Goal: Transaction & Acquisition: Purchase product/service

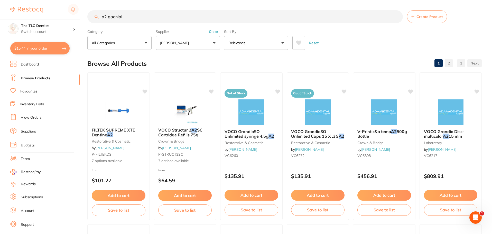
click at [44, 49] on button "$15.44 in your order" at bounding box center [39, 48] width 59 height 12
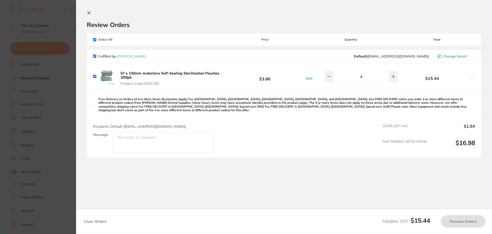
checkbox input "true"
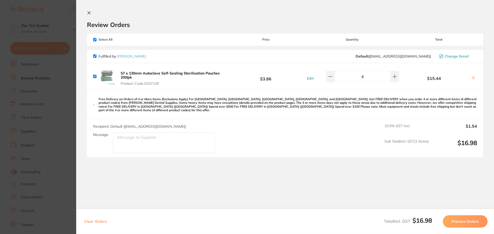
drag, startPoint x: 144, startPoint y: 74, endPoint x: 124, endPoint y: 71, distance: 19.1
click at [125, 72] on b "57 x 130mm Autoclave Self-Sealing Sterilisation Pouches 200/pk" at bounding box center [170, 75] width 99 height 9
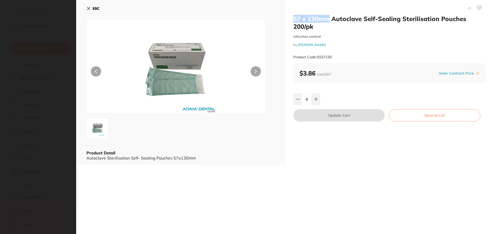
drag, startPoint x: 291, startPoint y: 18, endPoint x: 329, endPoint y: 21, distance: 37.4
click at [329, 21] on div "57 x 130mm Autoclave Self-Sealing Sterilisation Pouches 200/pk infection contro…" at bounding box center [389, 82] width 209 height 165
copy h2 "57 x 130mm"
click at [43, 48] on section "57 x 130mm Autoclave Self-Sealing Sterilisation Pouches 200/pk infection contro…" at bounding box center [247, 117] width 494 height 234
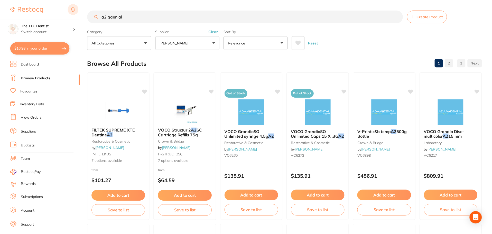
scroll to position [1, 0]
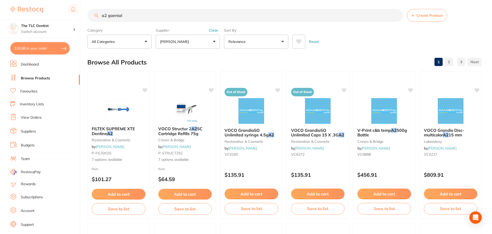
click at [117, 19] on input "a2 gaenial" at bounding box center [245, 15] width 316 height 13
paste input "57 x 130mm"
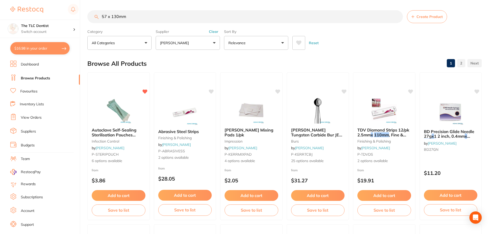
scroll to position [0, 0]
drag, startPoint x: 142, startPoint y: 18, endPoint x: 84, endPoint y: 15, distance: 57.9
click at [84, 15] on div "$16.98 The TLC Dentist Switch account The TLC Dentist $16.98 in your order Dash…" at bounding box center [246, 117] width 492 height 234
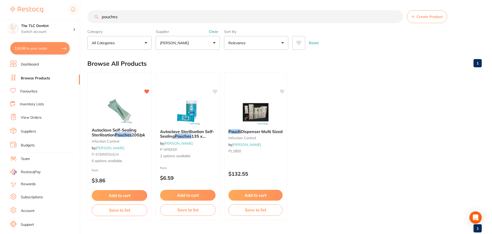
type input "pouches"
click at [198, 44] on button "[PERSON_NAME]" at bounding box center [188, 43] width 64 height 14
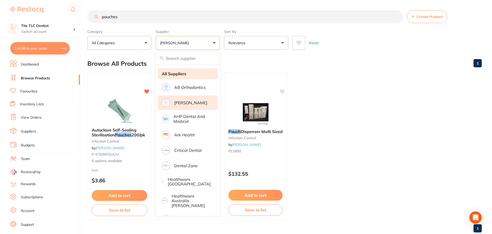
click at [179, 75] on strong "All Suppliers" at bounding box center [174, 73] width 24 height 5
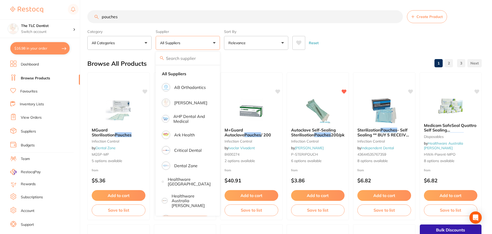
click at [315, 42] on button "Reset" at bounding box center [314, 43] width 13 height 14
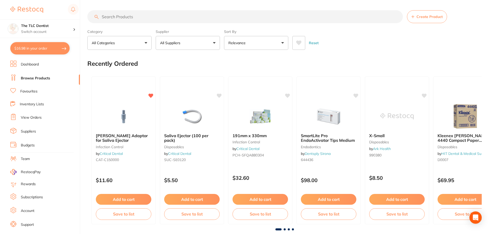
click at [121, 14] on input "search" at bounding box center [245, 16] width 316 height 13
paste input "57 x 130mm"
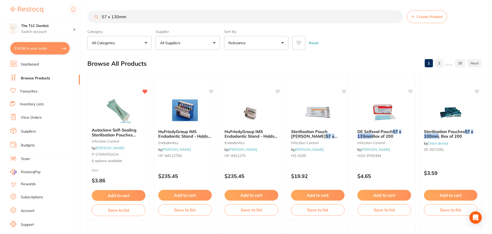
click at [173, 17] on input "57 x 130mm" at bounding box center [245, 16] width 316 height 13
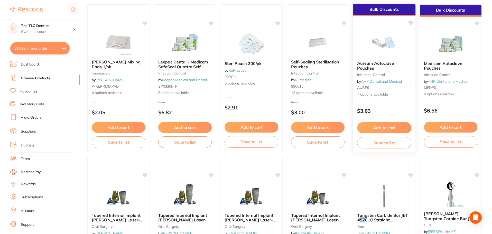
scroll to position [360, 0]
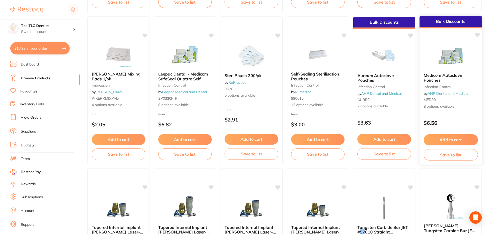
click at [451, 86] on small "infection control" at bounding box center [451, 87] width 54 height 4
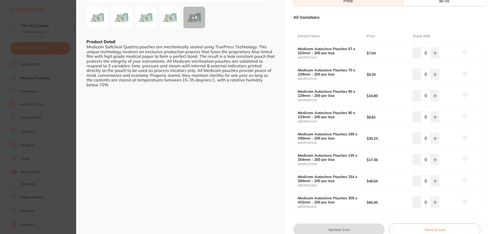
scroll to position [103, 0]
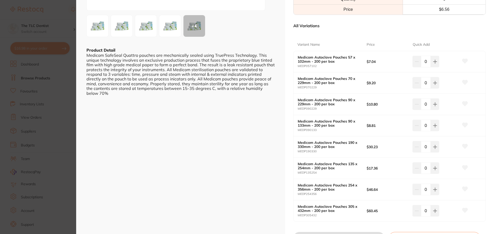
click at [66, 68] on section "Medicom Autoclave Pouches infection control by AHP Dental and Medical Product C…" at bounding box center [247, 117] width 494 height 234
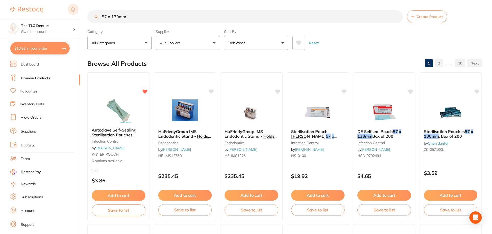
drag, startPoint x: 158, startPoint y: 15, endPoint x: 68, endPoint y: 11, distance: 90.1
click at [71, 11] on div "$16.98 The TLC Dentist Switch account The TLC Dentist $16.98 in your order Dash…" at bounding box center [246, 117] width 492 height 234
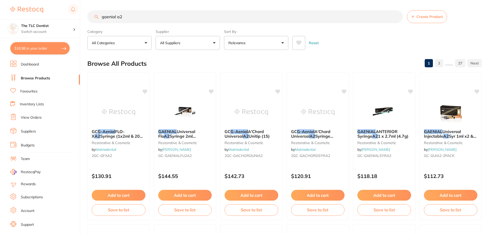
click at [245, 39] on button "Relevance" at bounding box center [256, 43] width 64 height 14
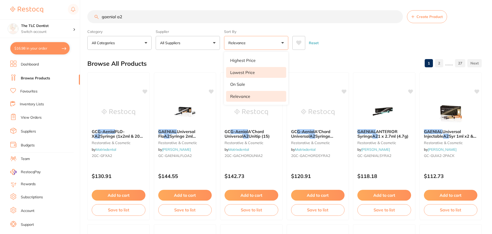
click at [252, 69] on li "Lowest Price" at bounding box center [256, 72] width 60 height 11
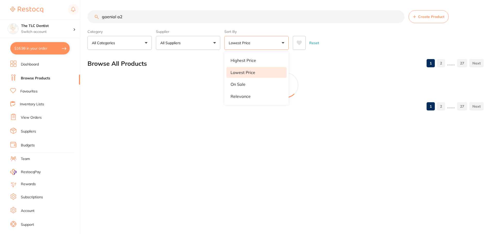
click at [356, 46] on div "Reset" at bounding box center [386, 41] width 187 height 18
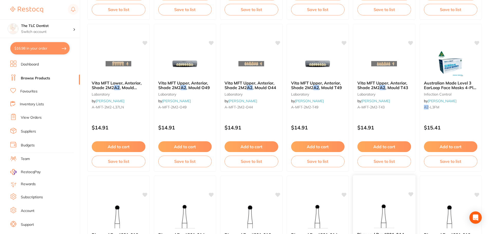
scroll to position [1229, 0]
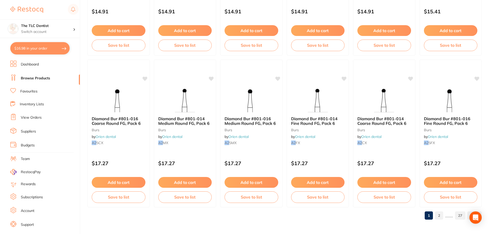
click at [440, 212] on link "2" at bounding box center [439, 216] width 8 height 10
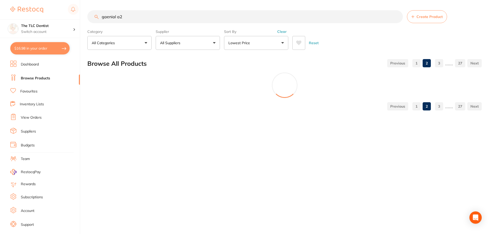
scroll to position [0, 0]
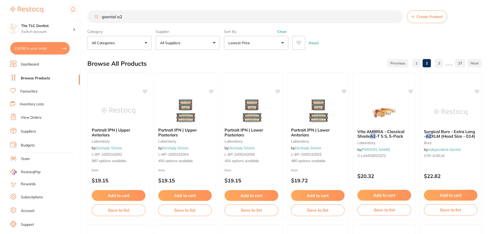
click at [441, 62] on link "3" at bounding box center [439, 63] width 8 height 10
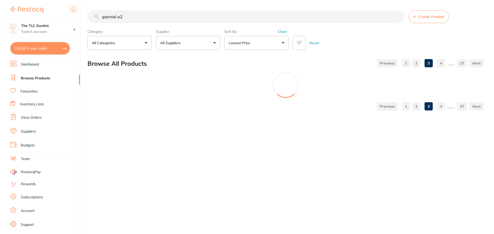
click at [442, 64] on link "4" at bounding box center [441, 63] width 8 height 10
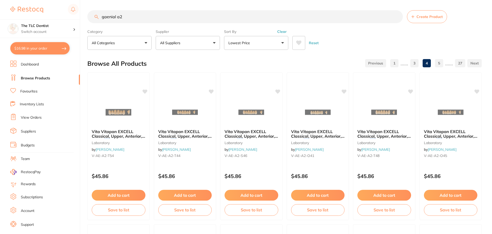
click at [442, 64] on link "5" at bounding box center [439, 63] width 8 height 10
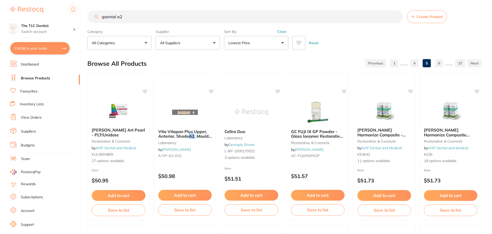
drag, startPoint x: 160, startPoint y: 17, endPoint x: 119, endPoint y: 20, distance: 41.0
click at [121, 20] on input "gaenial a2" at bounding box center [245, 16] width 316 height 13
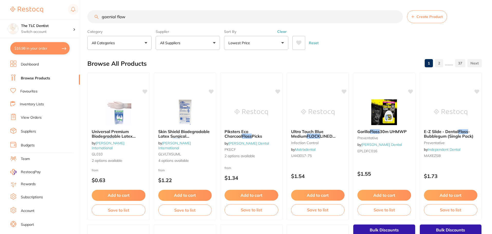
click at [115, 16] on input "gaenial flow" at bounding box center [245, 16] width 316 height 13
type input "gaenial"
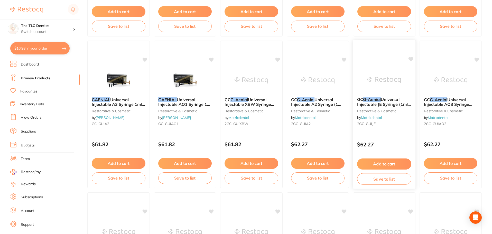
scroll to position [669, 0]
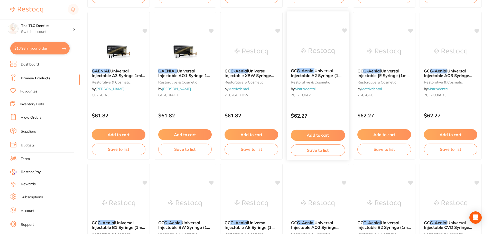
click at [328, 96] on small "2GC-GUIA2" at bounding box center [318, 95] width 54 height 4
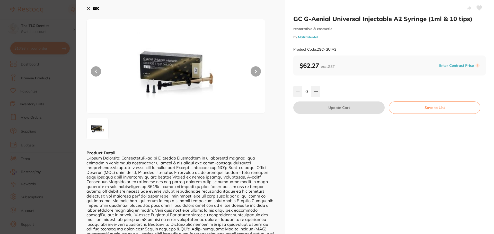
click at [62, 97] on section "GC G-Aenial Universal Injectable A2 Syringe (1ml & 10 tips) restorative & cosme…" at bounding box center [247, 117] width 494 height 234
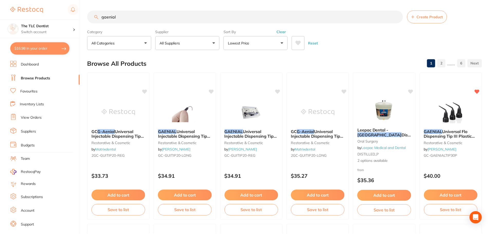
scroll to position [669, 0]
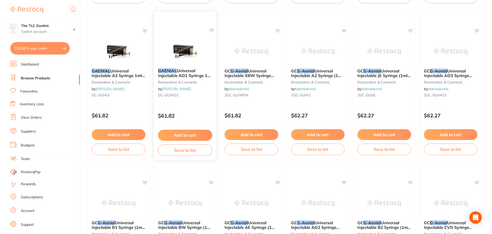
click at [189, 117] on p "$61.82" at bounding box center [185, 116] width 54 height 6
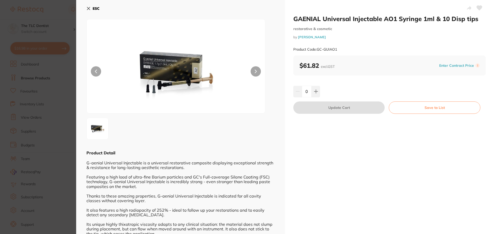
click at [64, 112] on section "GAENIAL Universal Injectable AO1 Syringe 1ml & 10 Disp tips restorative & cosme…" at bounding box center [247, 117] width 494 height 234
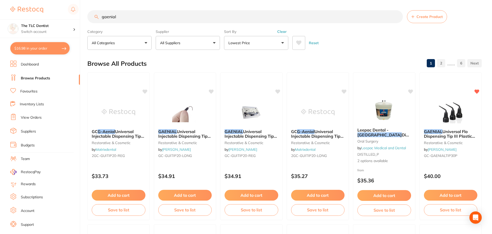
click at [202, 41] on button "All Suppliers" at bounding box center [188, 43] width 64 height 14
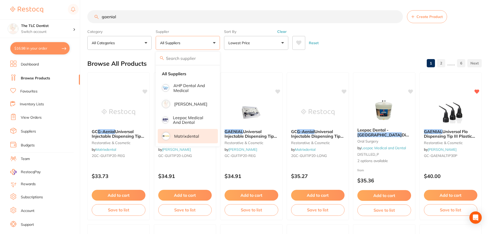
click at [176, 136] on p "Matrixdental" at bounding box center [186, 136] width 25 height 5
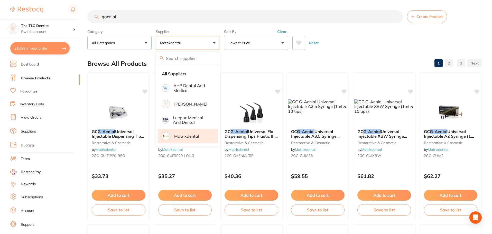
click at [346, 57] on div "Browse All Products 1 2 3" at bounding box center [284, 63] width 395 height 17
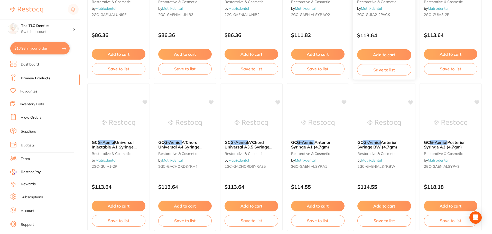
scroll to position [874, 0]
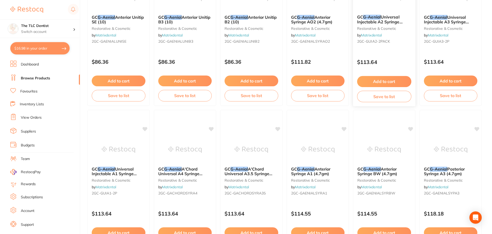
click at [396, 64] on p "$113.64" at bounding box center [384, 62] width 54 height 6
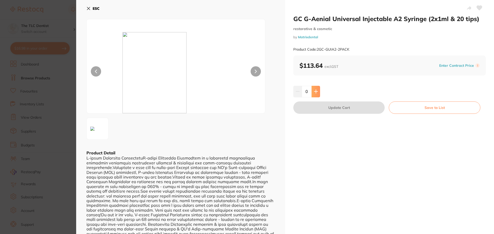
click at [315, 92] on icon at bounding box center [315, 91] width 3 height 3
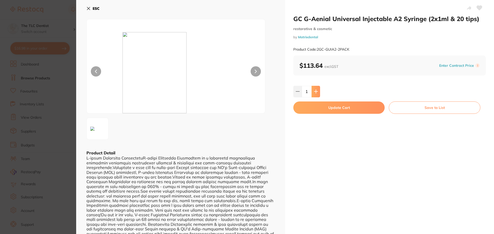
click at [315, 92] on icon at bounding box center [315, 91] width 3 height 3
type input "2"
click at [316, 108] on button "Update Cart" at bounding box center [338, 108] width 91 height 12
checkbox input "false"
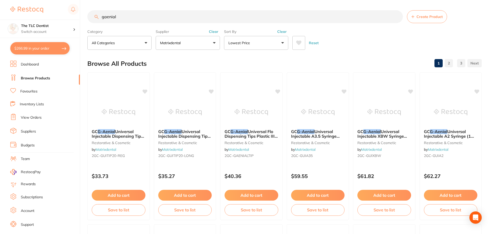
drag, startPoint x: 143, startPoint y: 21, endPoint x: 99, endPoint y: 18, distance: 44.6
click at [99, 18] on input "gaenial" at bounding box center [245, 16] width 316 height 13
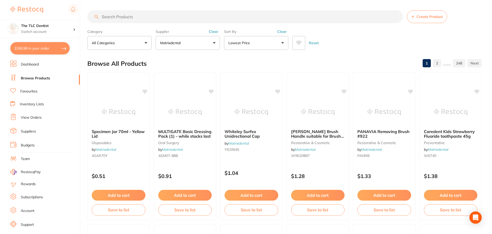
click at [78, 171] on li "RestocqPay" at bounding box center [43, 172] width 74 height 6
click at [52, 46] on button "$266.99 in your order" at bounding box center [39, 48] width 59 height 12
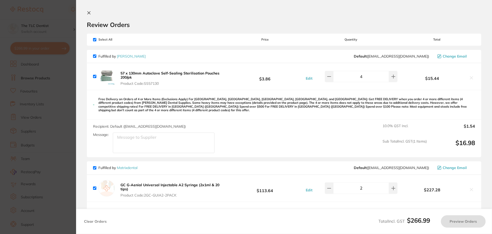
checkbox input "true"
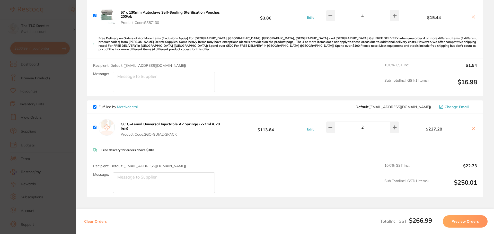
scroll to position [24, 0]
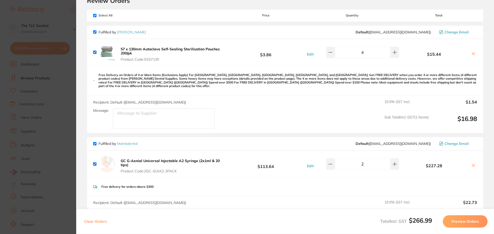
click at [15, 107] on section "Update RRP Set your pre negotiated price for this item. Item Agreed RRP (excl. …" at bounding box center [247, 117] width 494 height 234
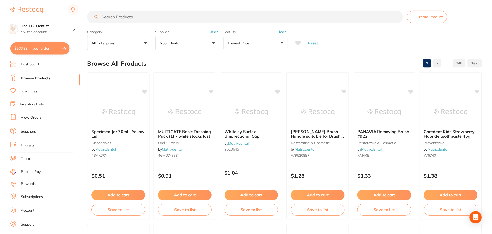
scroll to position [1, 0]
click at [167, 16] on input "search" at bounding box center [245, 16] width 316 height 13
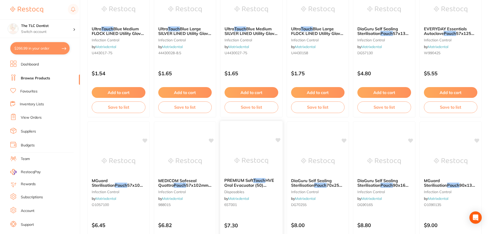
scroll to position [0, 0]
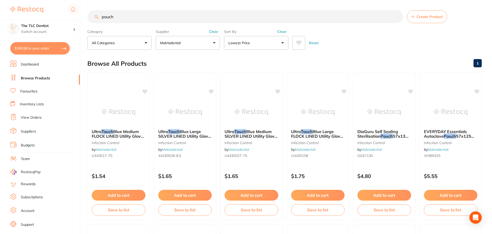
drag, startPoint x: 122, startPoint y: 20, endPoint x: 93, endPoint y: 17, distance: 29.2
click at [94, 17] on input "pouch" at bounding box center [245, 16] width 316 height 13
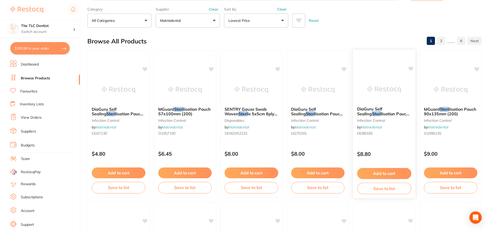
scroll to position [51, 0]
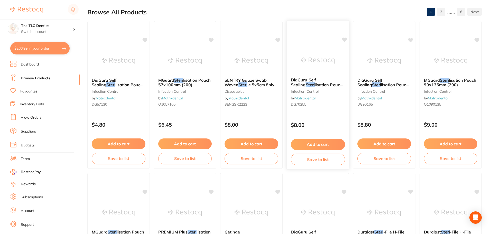
type input "steri"
click at [326, 110] on div "DiaGuru Self Sealing Steri lisation Pouch 70x255mm (200) infection control by M…" at bounding box center [318, 93] width 62 height 39
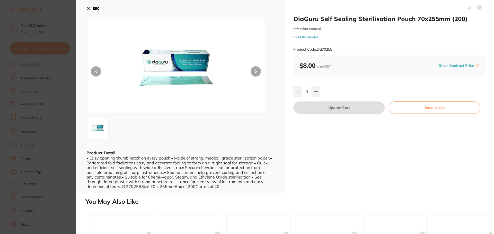
click at [59, 60] on section "DiaGuru Self Sealing Sterilisation Pouch 70x255mm (200) infection control by Ma…" at bounding box center [247, 117] width 494 height 234
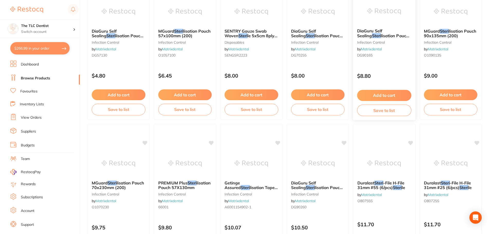
scroll to position [103, 0]
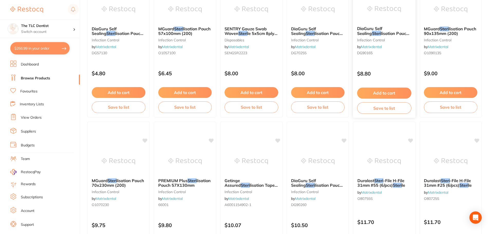
click at [394, 62] on div "DiaGuru Self Sealing Steri lisation Pouch 90x165mm (200) infection control by M…" at bounding box center [384, 43] width 63 height 149
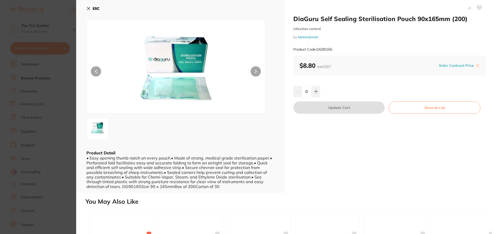
click at [46, 80] on section "DiaGuru Self Sealing Sterilisation Pouch 90x165mm (200) infection control by Ma…" at bounding box center [247, 117] width 494 height 234
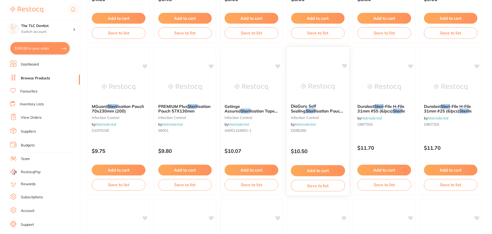
scroll to position [180, 0]
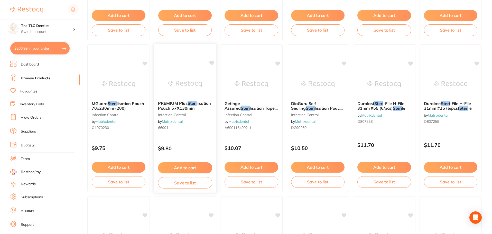
click at [202, 130] on small "66001" at bounding box center [185, 128] width 54 height 4
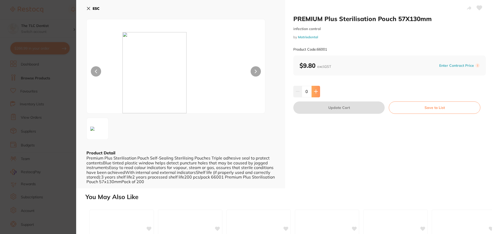
click at [315, 90] on icon at bounding box center [316, 91] width 4 height 4
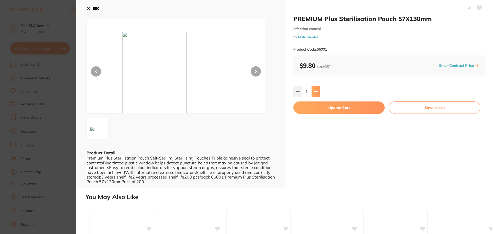
click at [315, 90] on icon at bounding box center [316, 91] width 4 height 4
type input "5"
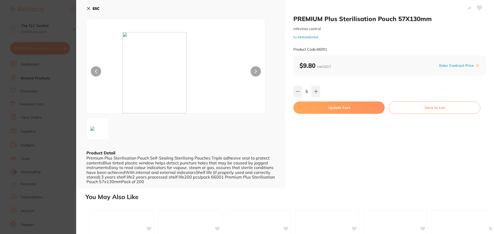
click at [331, 106] on button "Update Cart" at bounding box center [338, 108] width 91 height 12
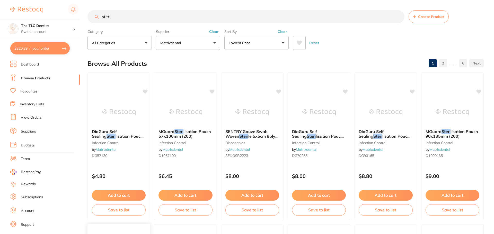
checkbox input "false"
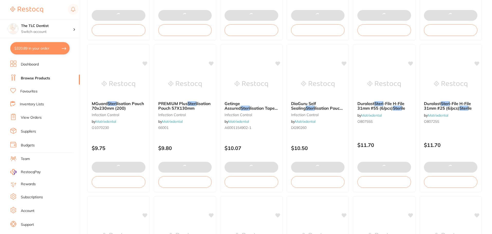
drag, startPoint x: 31, startPoint y: 48, endPoint x: 35, endPoint y: 48, distance: 3.9
click at [31, 48] on button "$320.89 in your order" at bounding box center [39, 48] width 59 height 12
checkbox input "true"
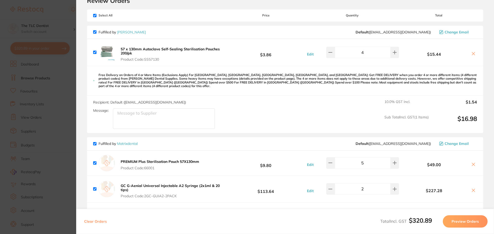
click at [473, 52] on icon at bounding box center [473, 54] width 4 height 4
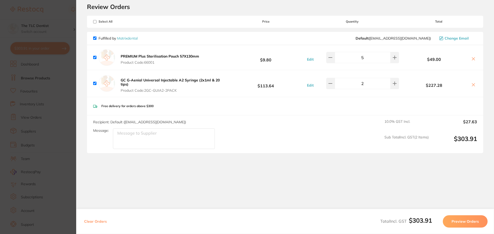
scroll to position [18, 0]
checkbox input "true"
click at [463, 220] on button "Preview Orders" at bounding box center [465, 222] width 45 height 12
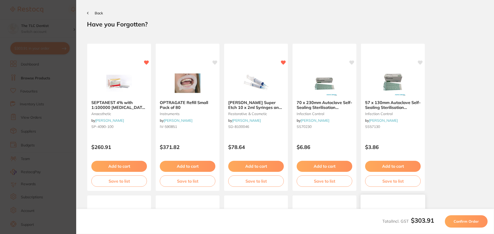
scroll to position [0, 0]
click at [462, 220] on span "Confirm Order" at bounding box center [465, 221] width 25 height 5
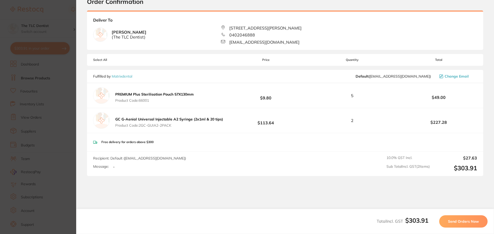
scroll to position [46, 0]
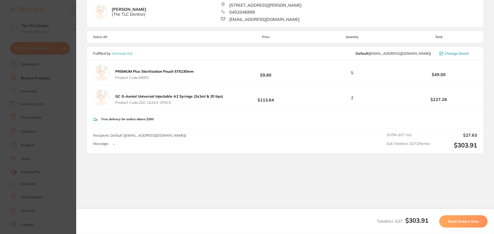
click at [462, 220] on span "Send Orders Now" at bounding box center [463, 221] width 31 height 5
